Goal: Task Accomplishment & Management: Use online tool/utility

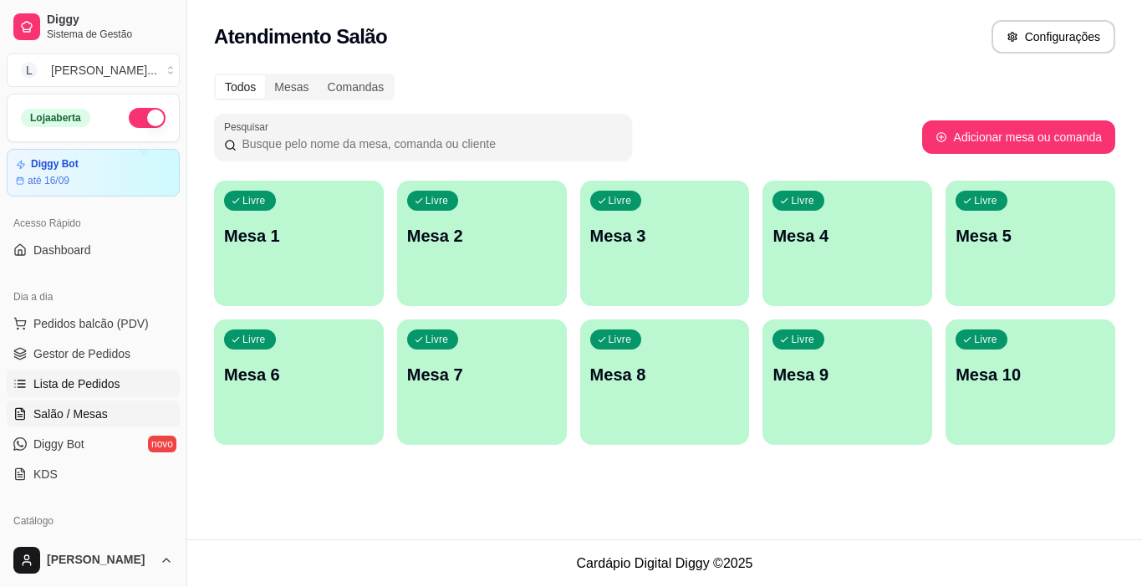
click at [51, 372] on ul "Pedidos balcão (PDV) Gestor de Pedidos Lista de Pedidos Salão / Mesas Diggy Bot…" at bounding box center [93, 398] width 173 height 177
click at [69, 370] on link "Lista de Pedidos" at bounding box center [93, 383] width 173 height 27
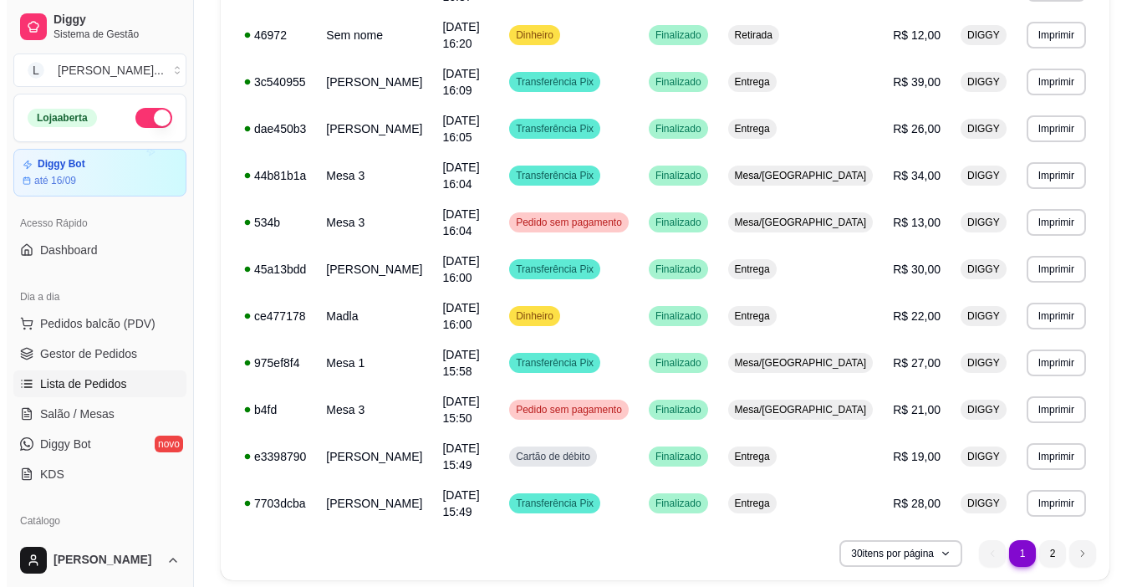
scroll to position [1180, 0]
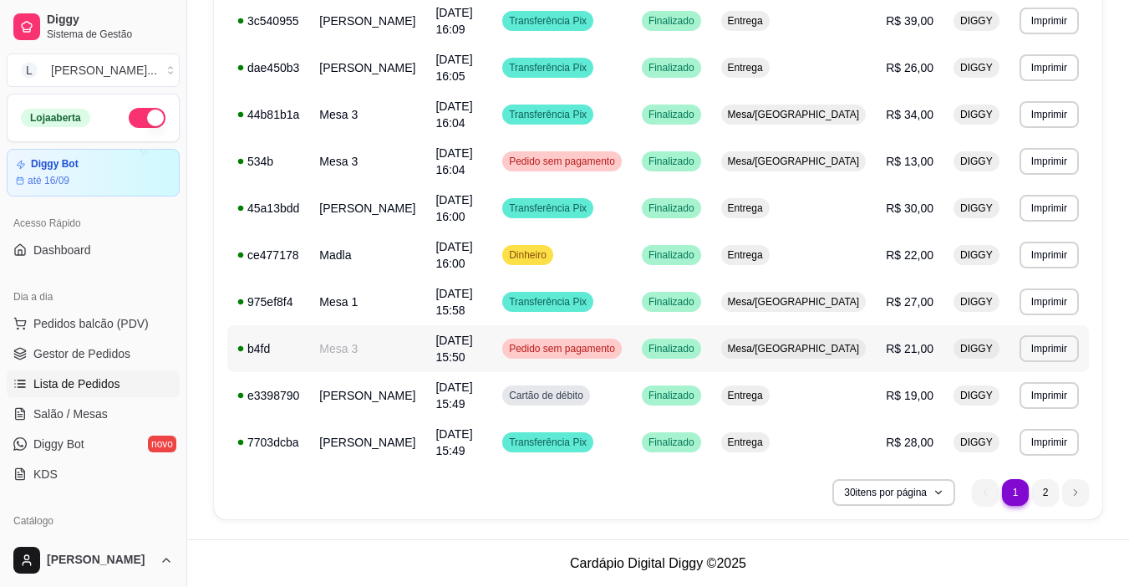
click at [619, 350] on span "Pedido sem pagamento" at bounding box center [562, 348] width 113 height 13
click at [632, 308] on td "Transferência Pix" at bounding box center [562, 301] width 140 height 47
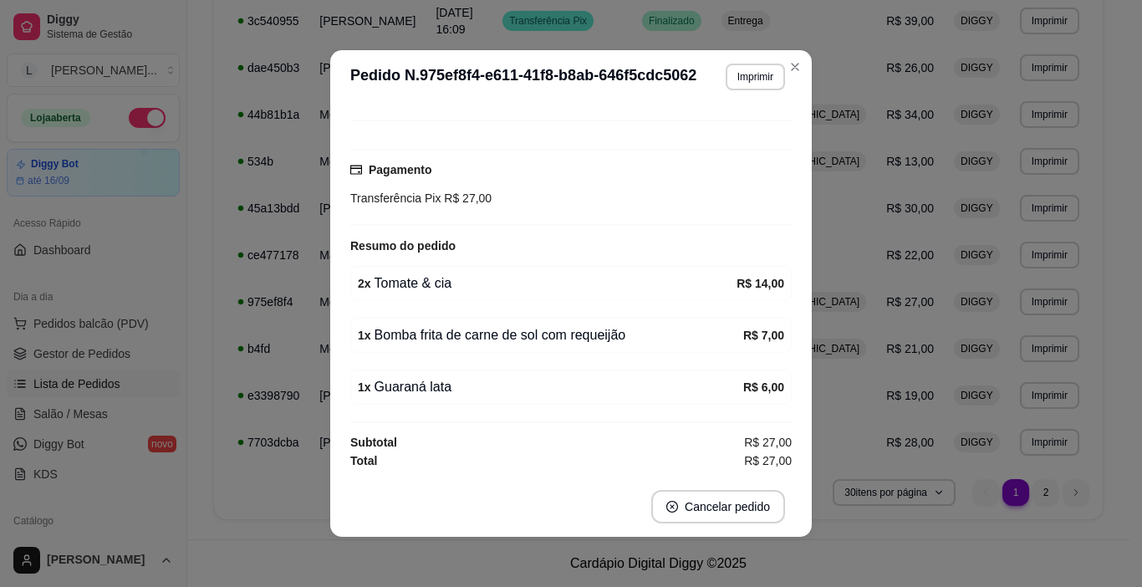
scroll to position [120, 0]
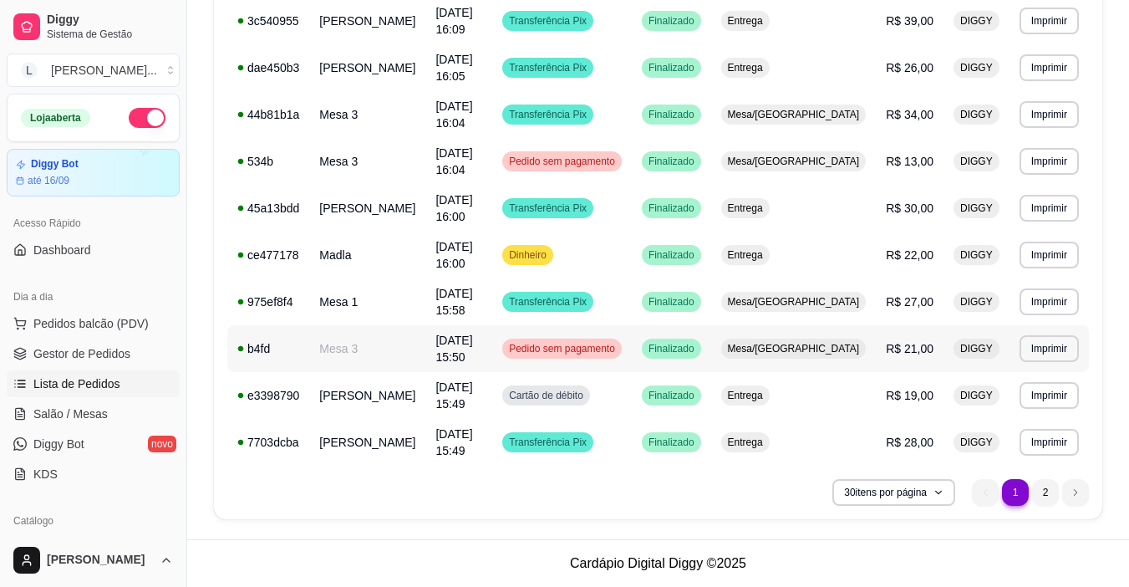
click at [808, 359] on td "Mesa/[GEOGRAPHIC_DATA]" at bounding box center [793, 348] width 165 height 47
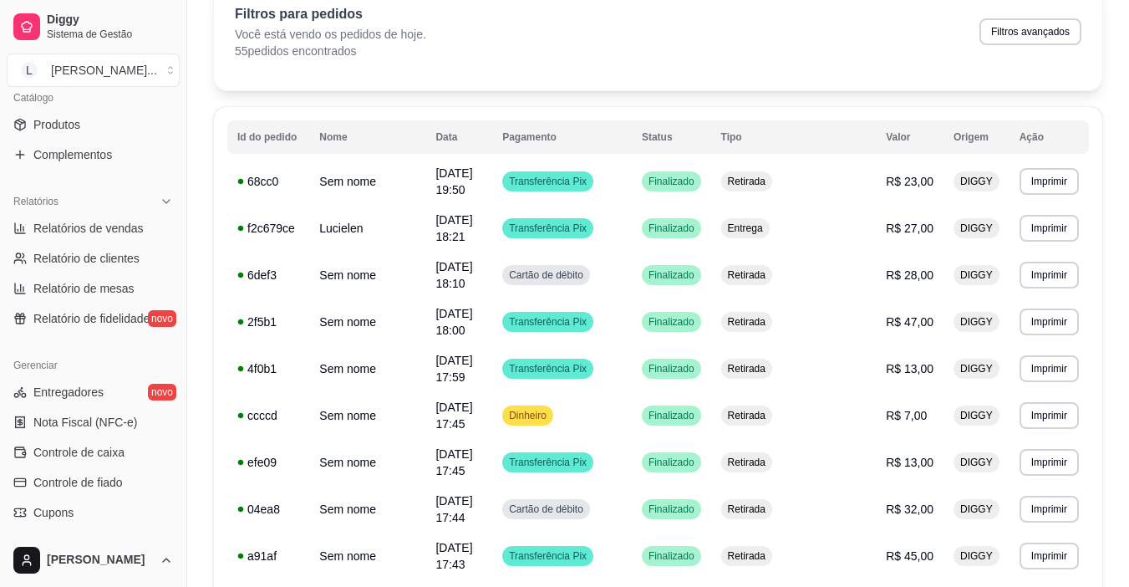
scroll to position [334, 0]
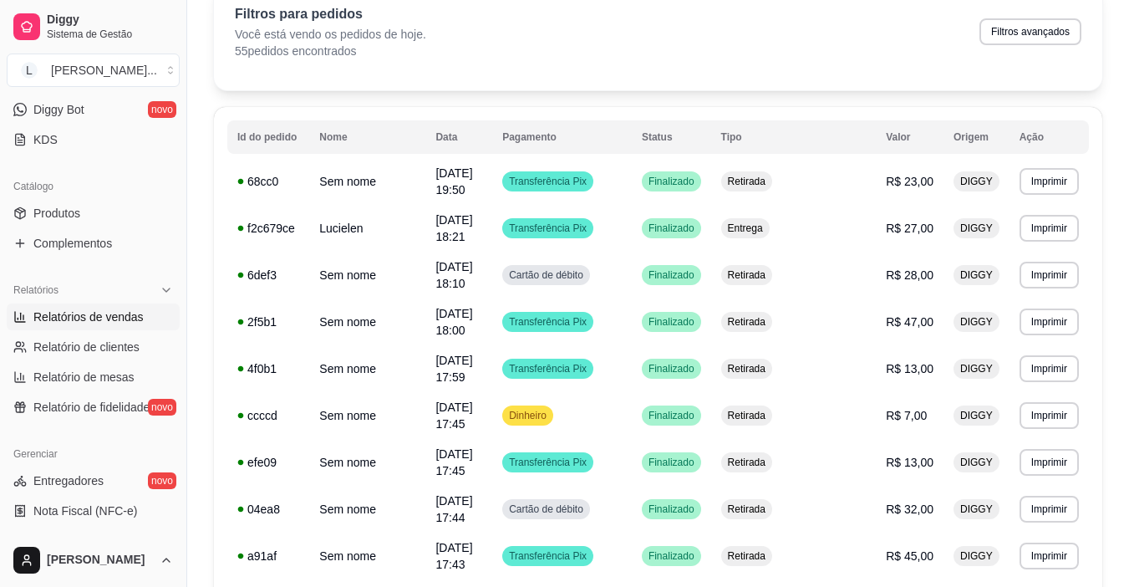
click at [97, 323] on span "Relatórios de vendas" at bounding box center [88, 316] width 110 height 17
select select "ALL"
select select "0"
